Goal: Find specific page/section: Find specific page/section

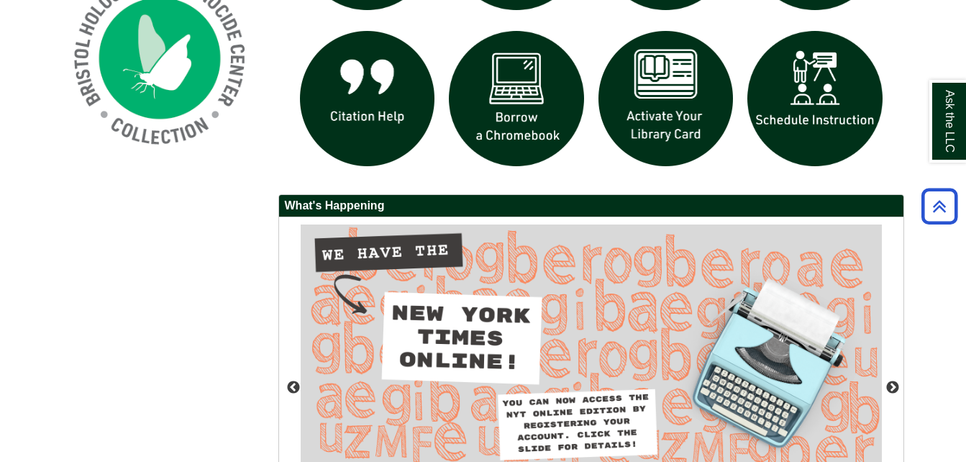
scroll to position [1151, 0]
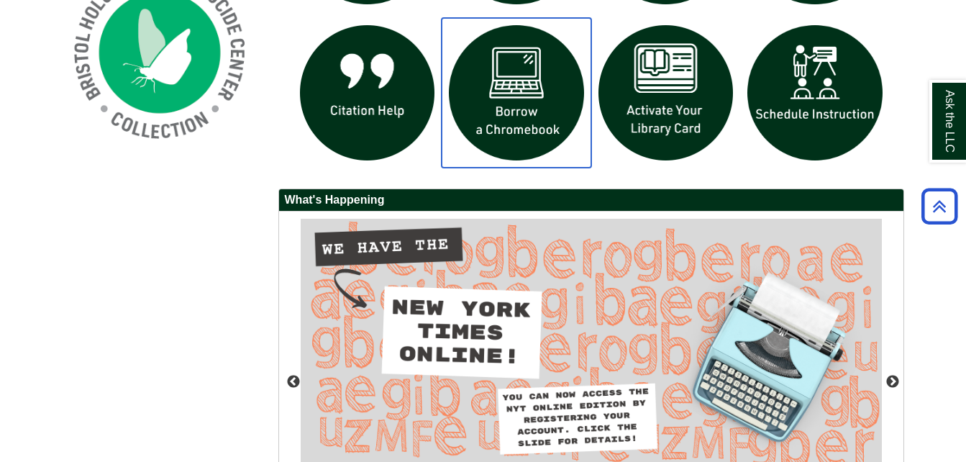
click at [521, 95] on img "slideshow" at bounding box center [517, 93] width 150 height 150
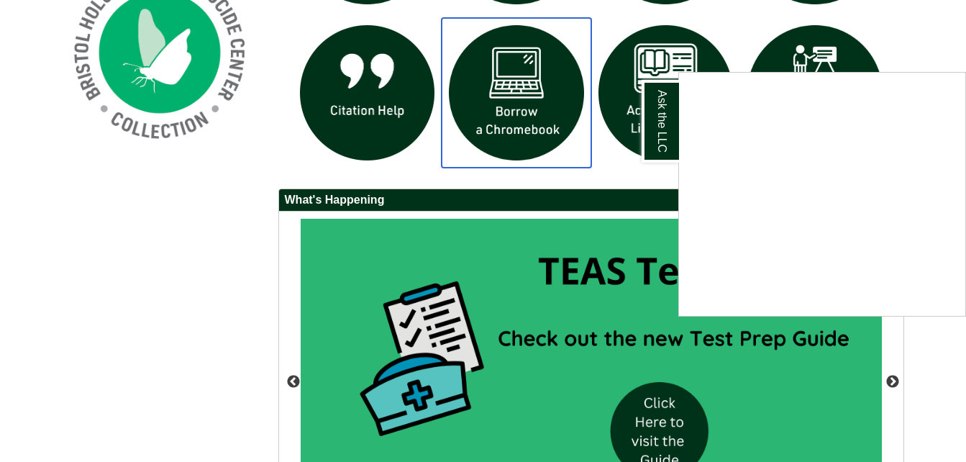
click at [442, 18] on link "slideshow" at bounding box center [517, 93] width 150 height 150
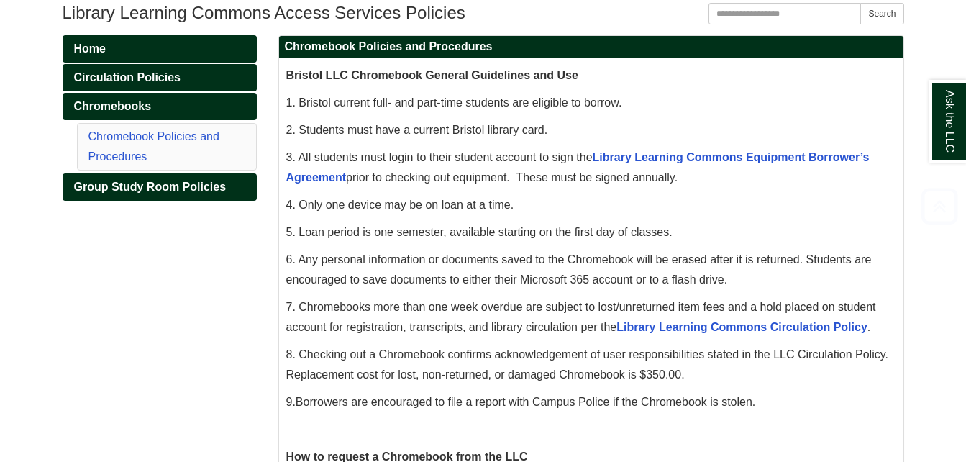
scroll to position [360, 0]
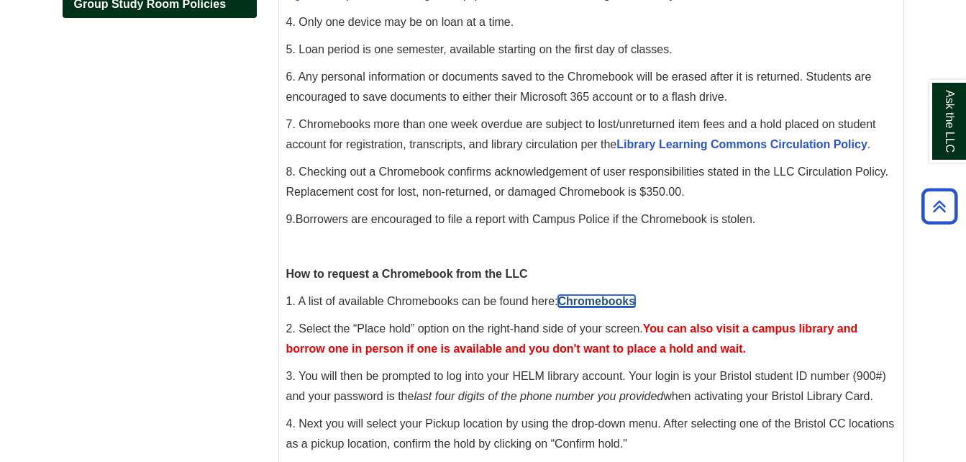
click at [619, 302] on link "Chromebooks" at bounding box center [597, 301] width 78 height 12
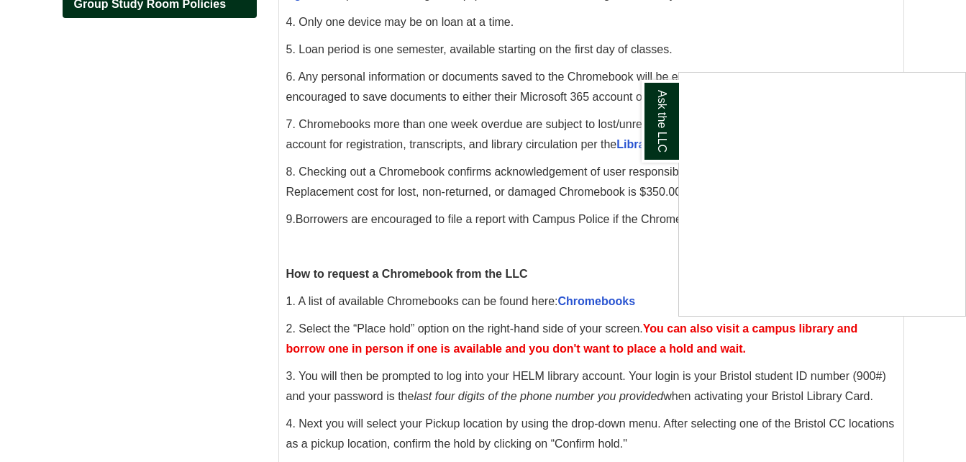
click at [605, 302] on div "Ask the LLC" at bounding box center [483, 231] width 966 height 462
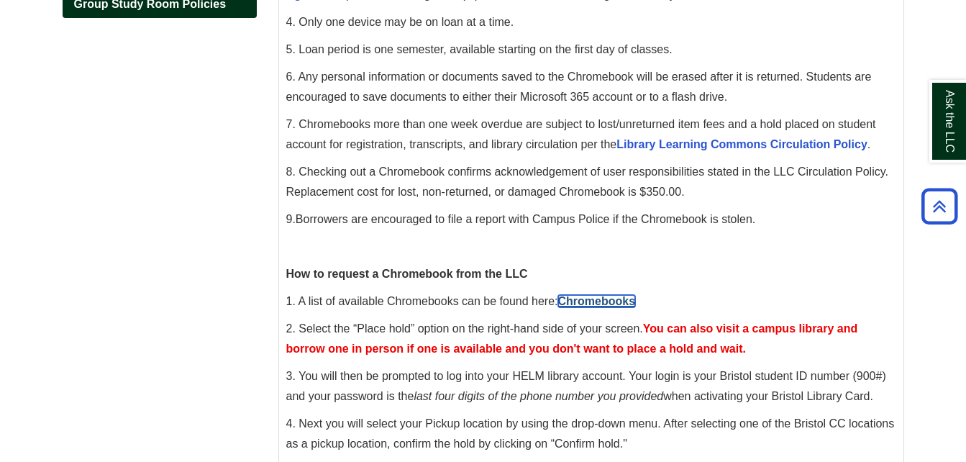
click at [599, 303] on link "Chromebooks" at bounding box center [597, 301] width 78 height 12
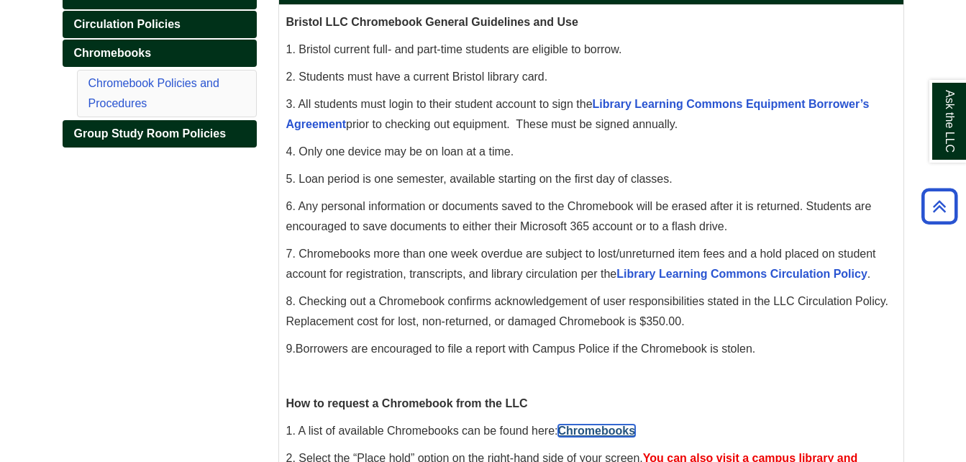
scroll to position [216, 0]
